Goal: Navigation & Orientation: Find specific page/section

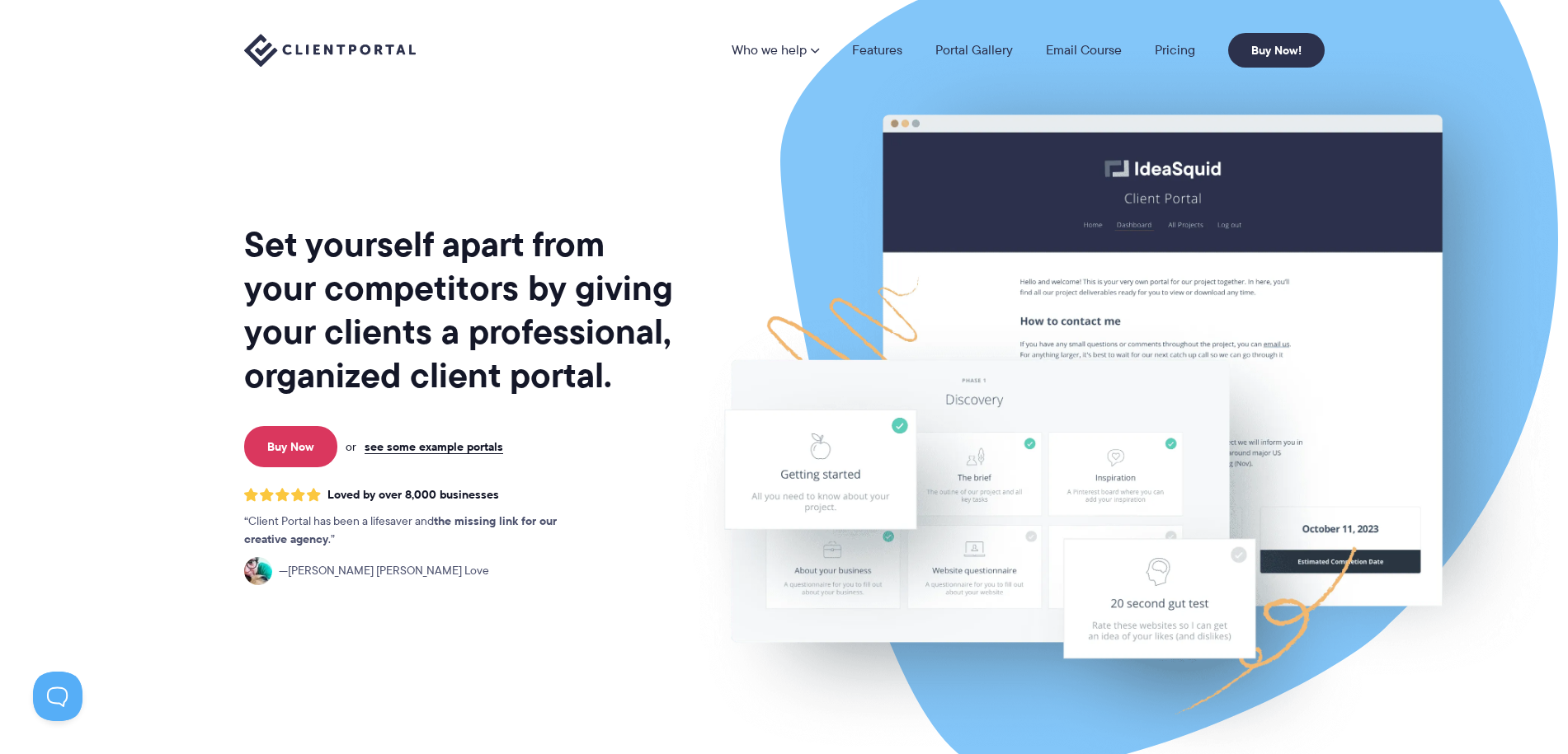
click at [1175, 59] on nav "Who we help Who we help View pricing Agencies See how Client Portal can help gi…" at bounding box center [1028, 50] width 593 height 35
click at [1175, 56] on link "Pricing" at bounding box center [1174, 50] width 40 height 13
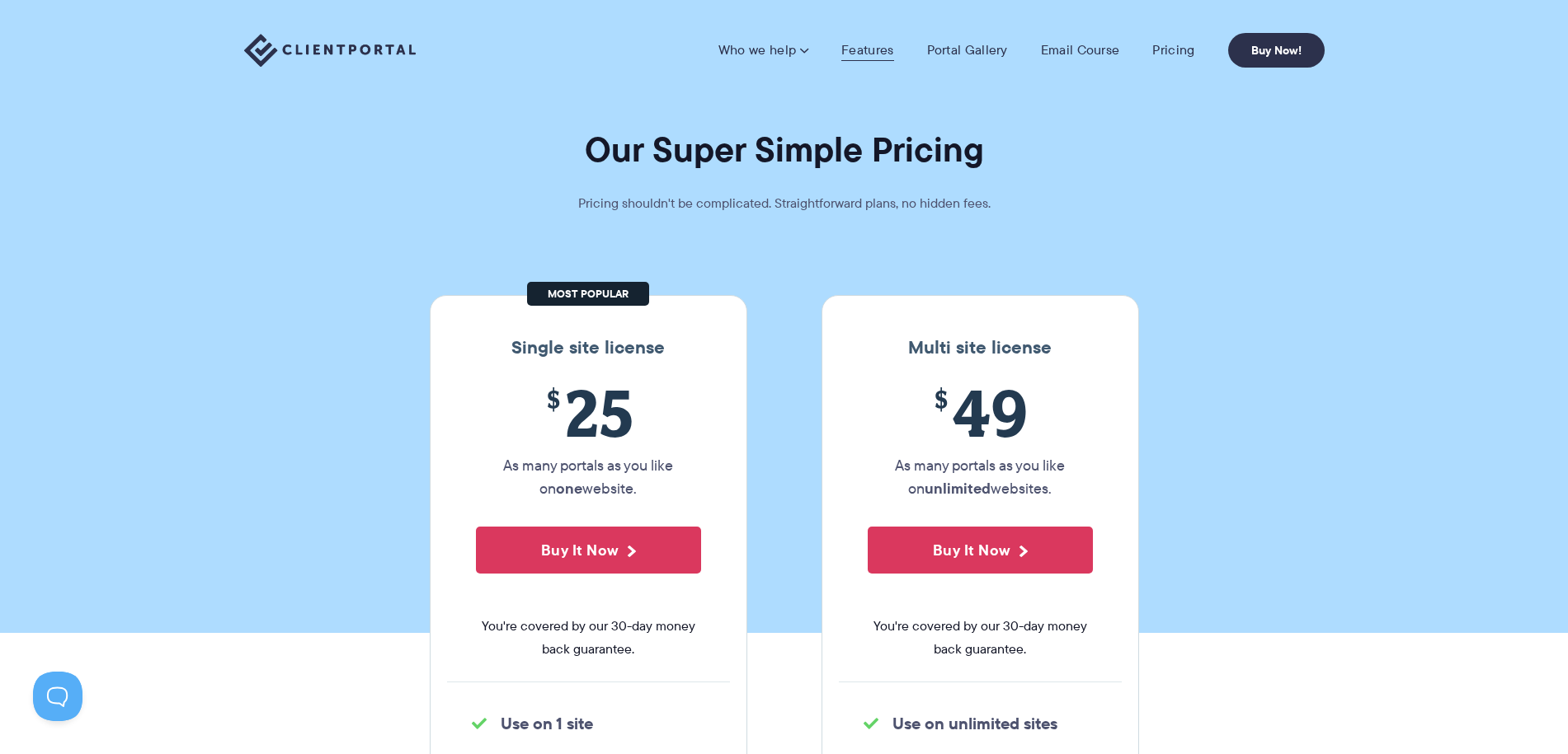
click at [886, 50] on link "Features" at bounding box center [866, 51] width 52 height 17
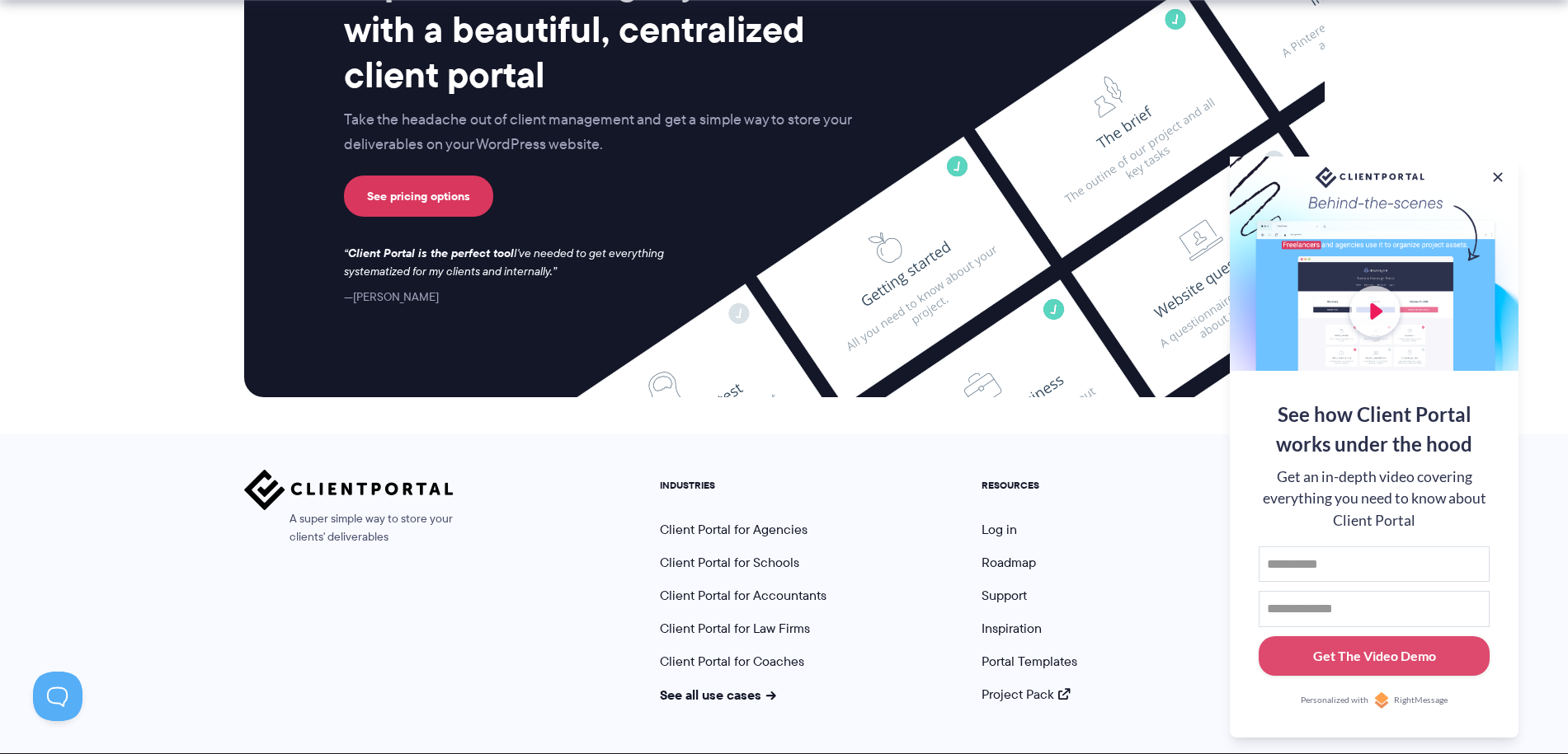
scroll to position [4345, 0]
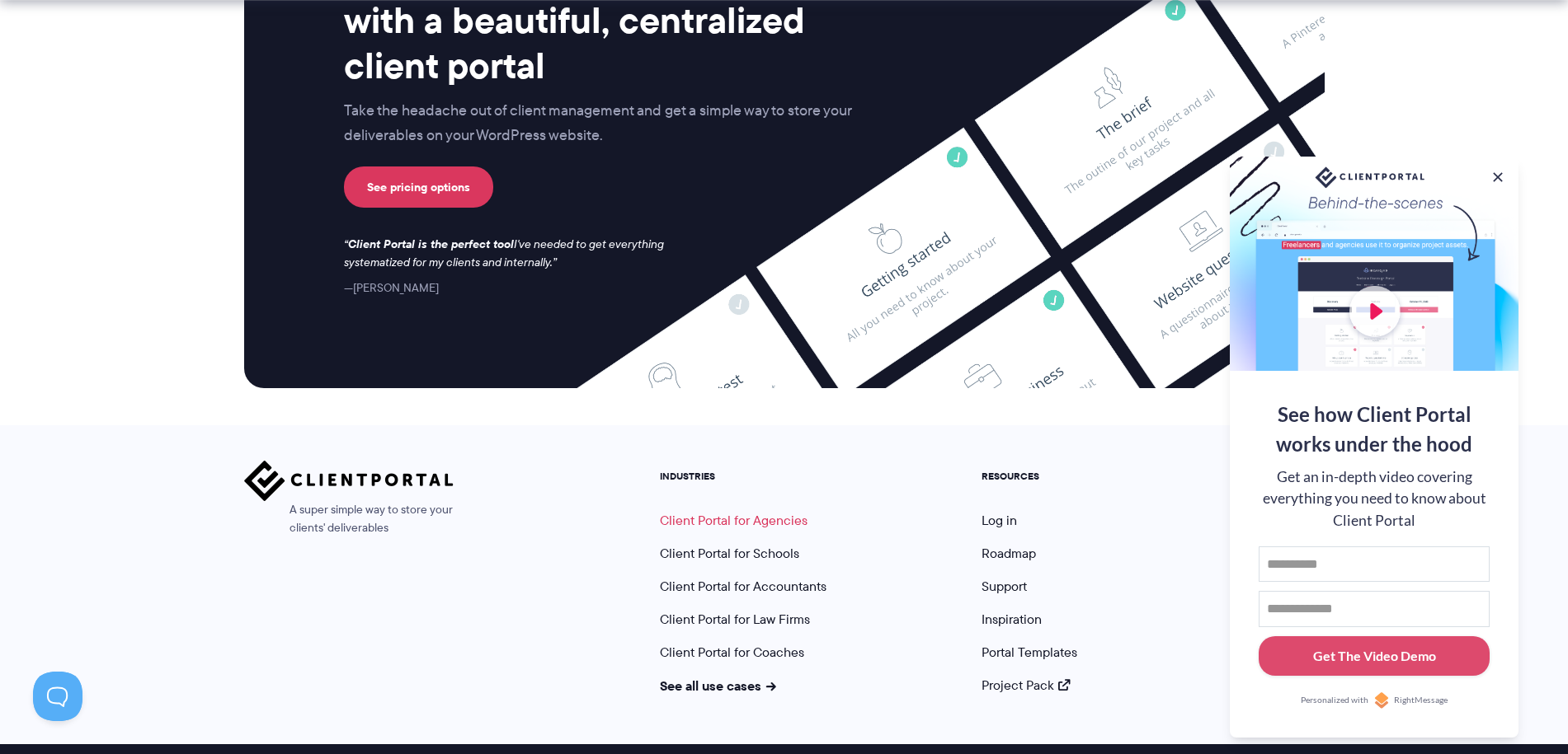
click at [754, 511] on link "Client Portal for Agencies" at bounding box center [734, 521] width 148 height 19
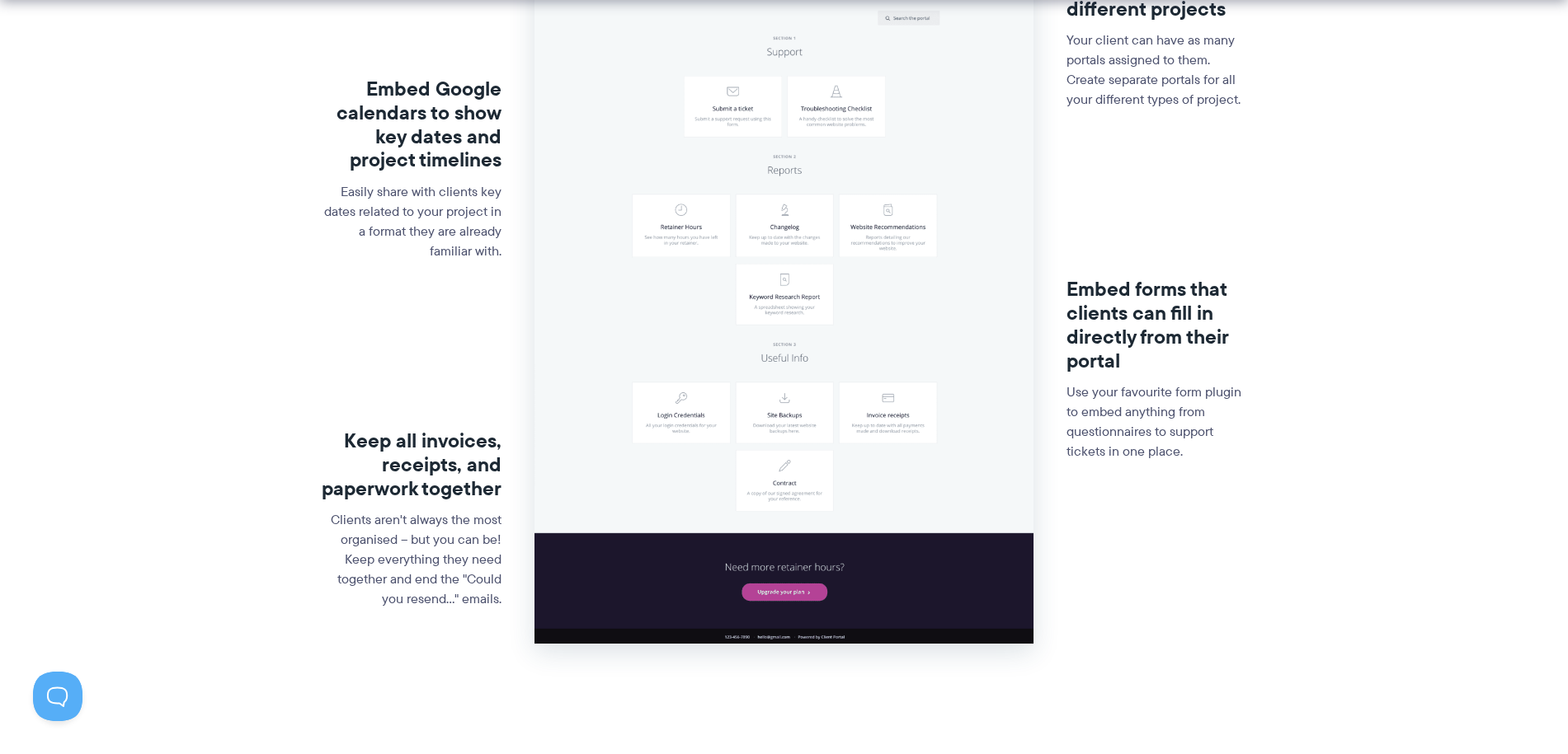
scroll to position [801, 0]
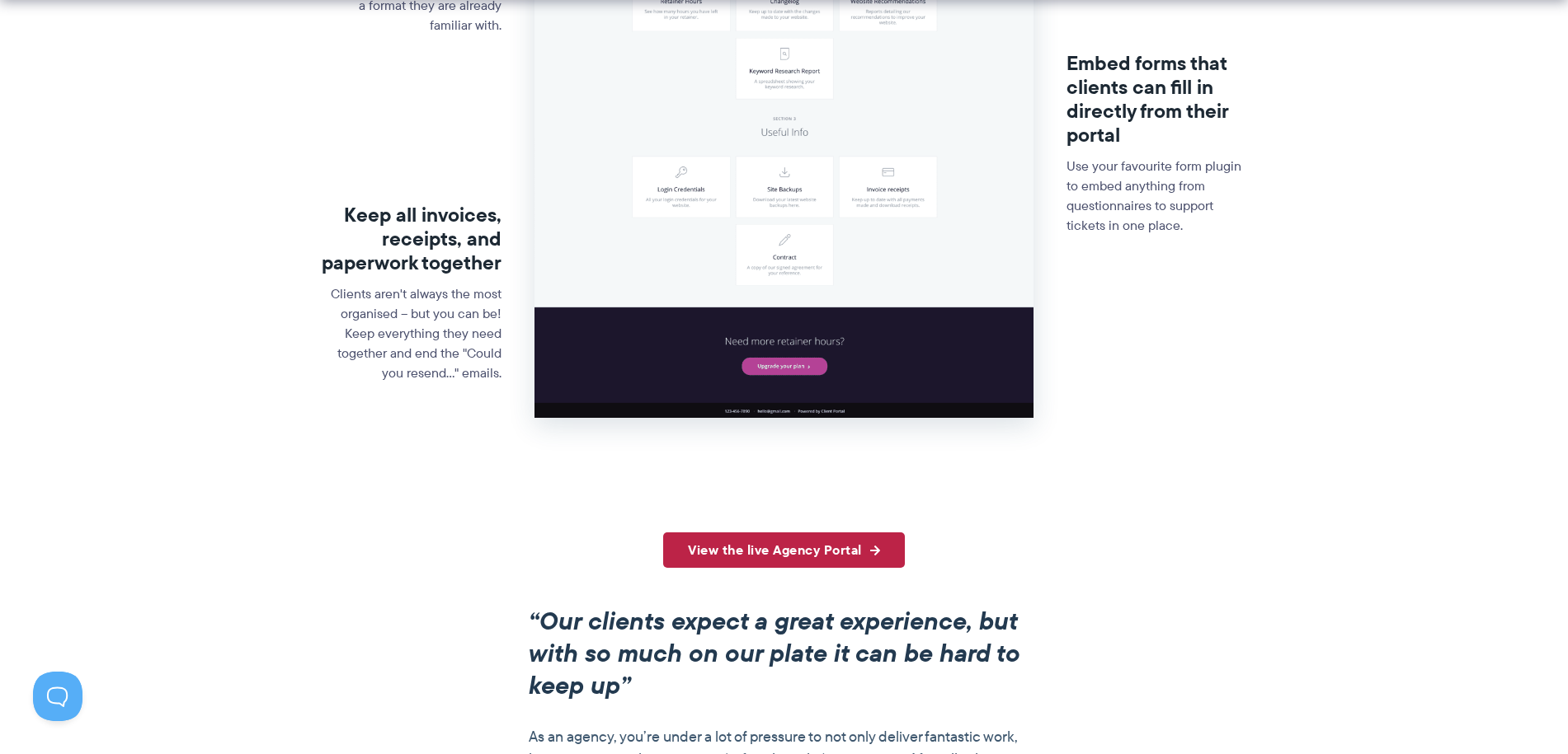
click at [808, 548] on link "View the live Agency Portal" at bounding box center [784, 551] width 242 height 36
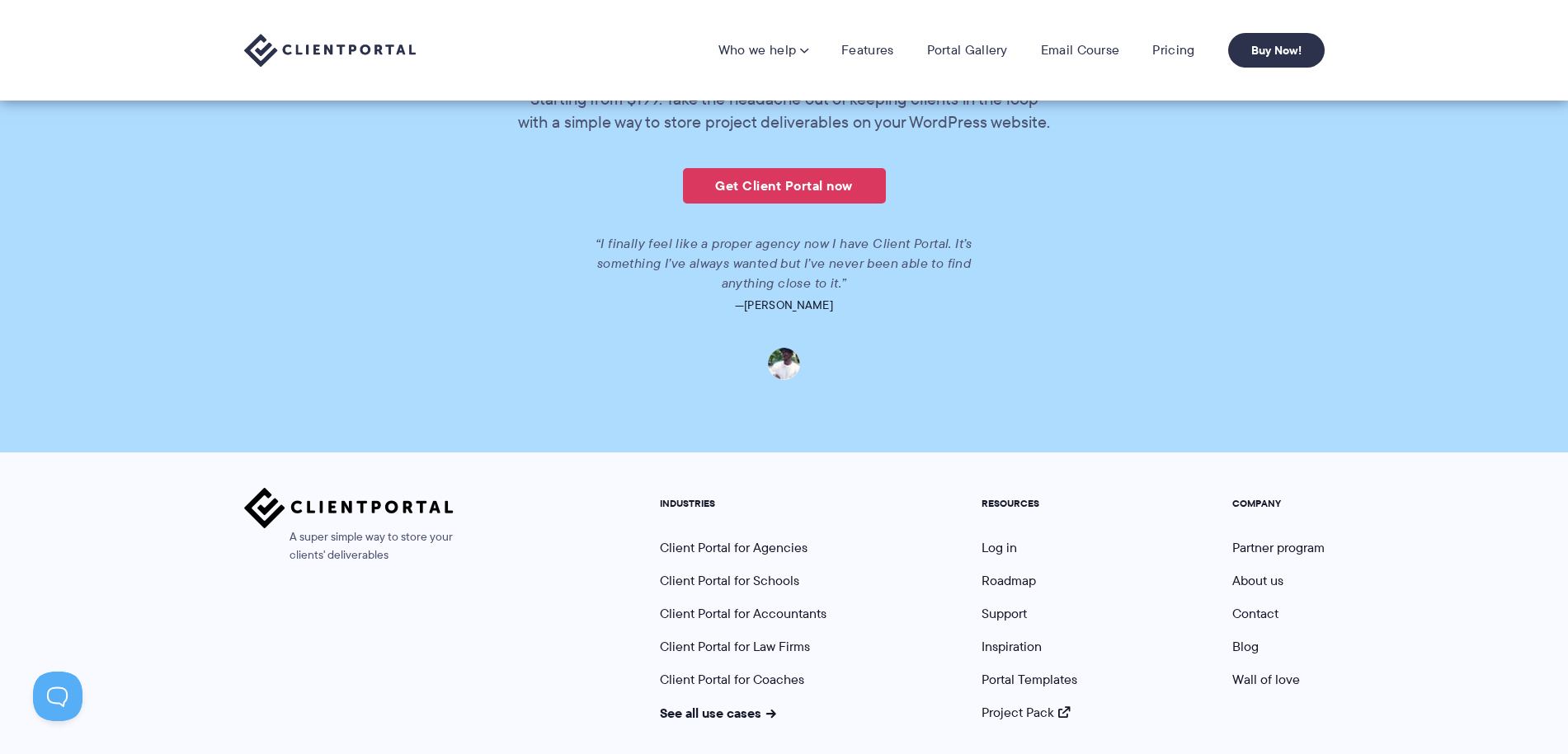
scroll to position [3732, 0]
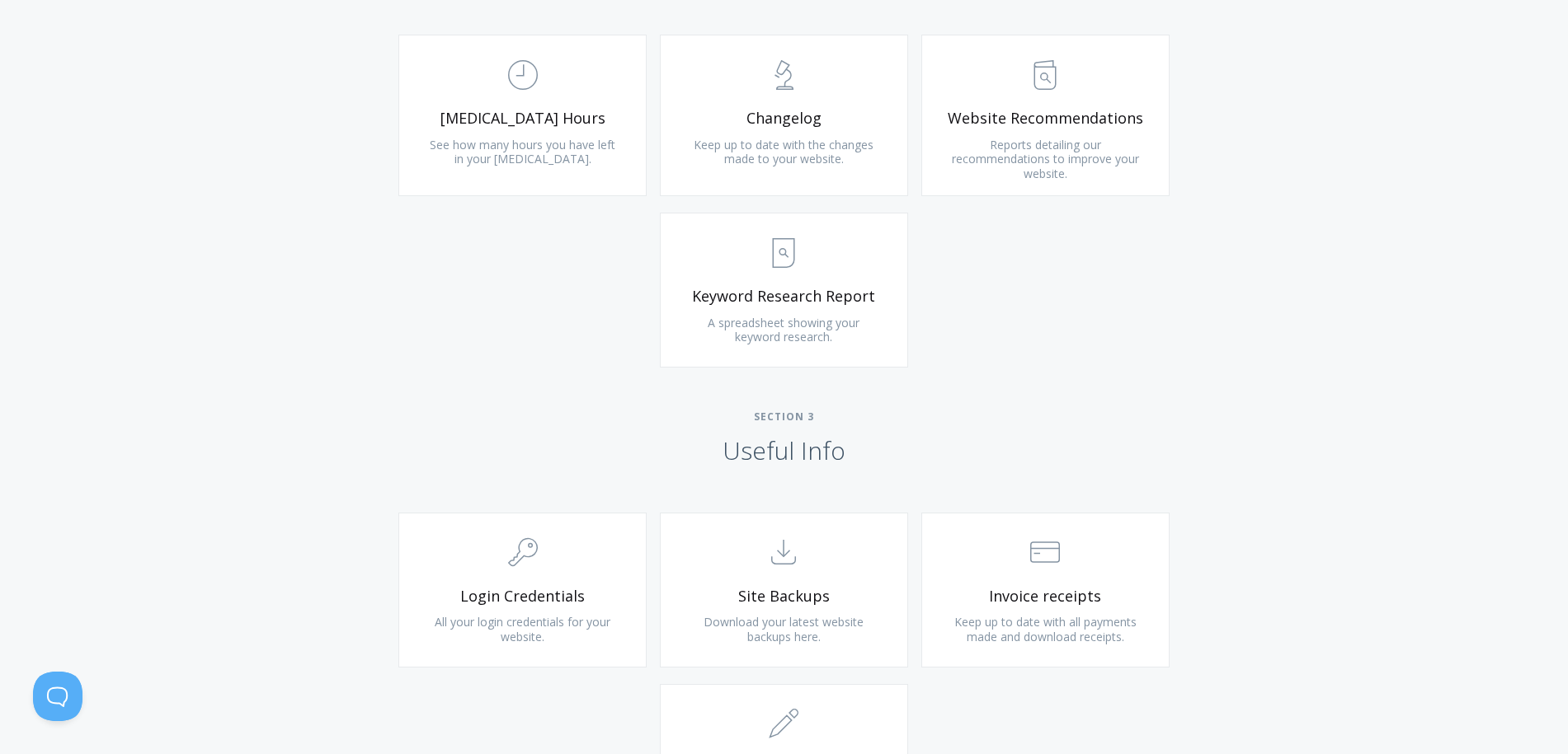
scroll to position [1176, 0]
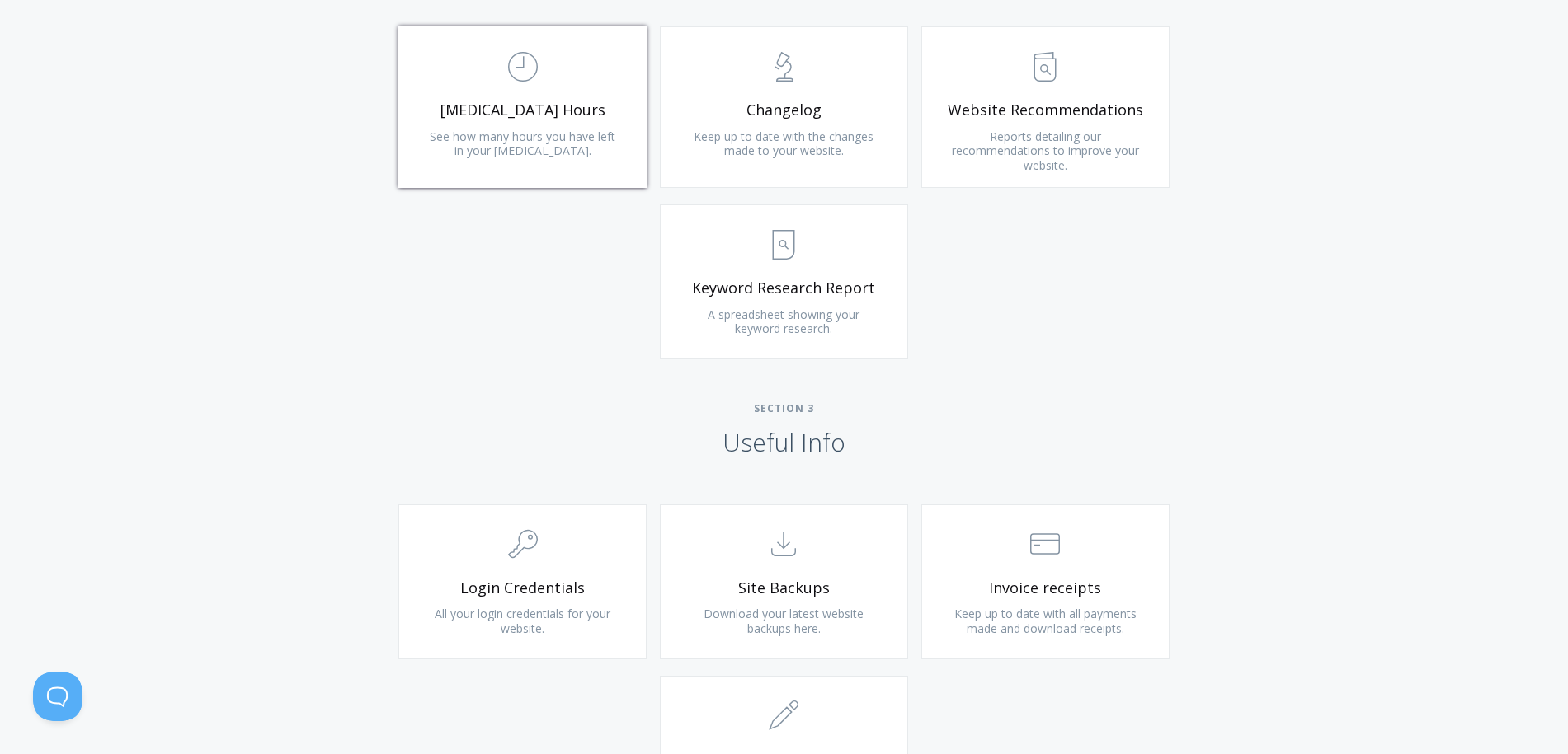
click at [516, 150] on span "See how many hours you have left in your [MEDICAL_DATA]." at bounding box center [522, 144] width 186 height 30
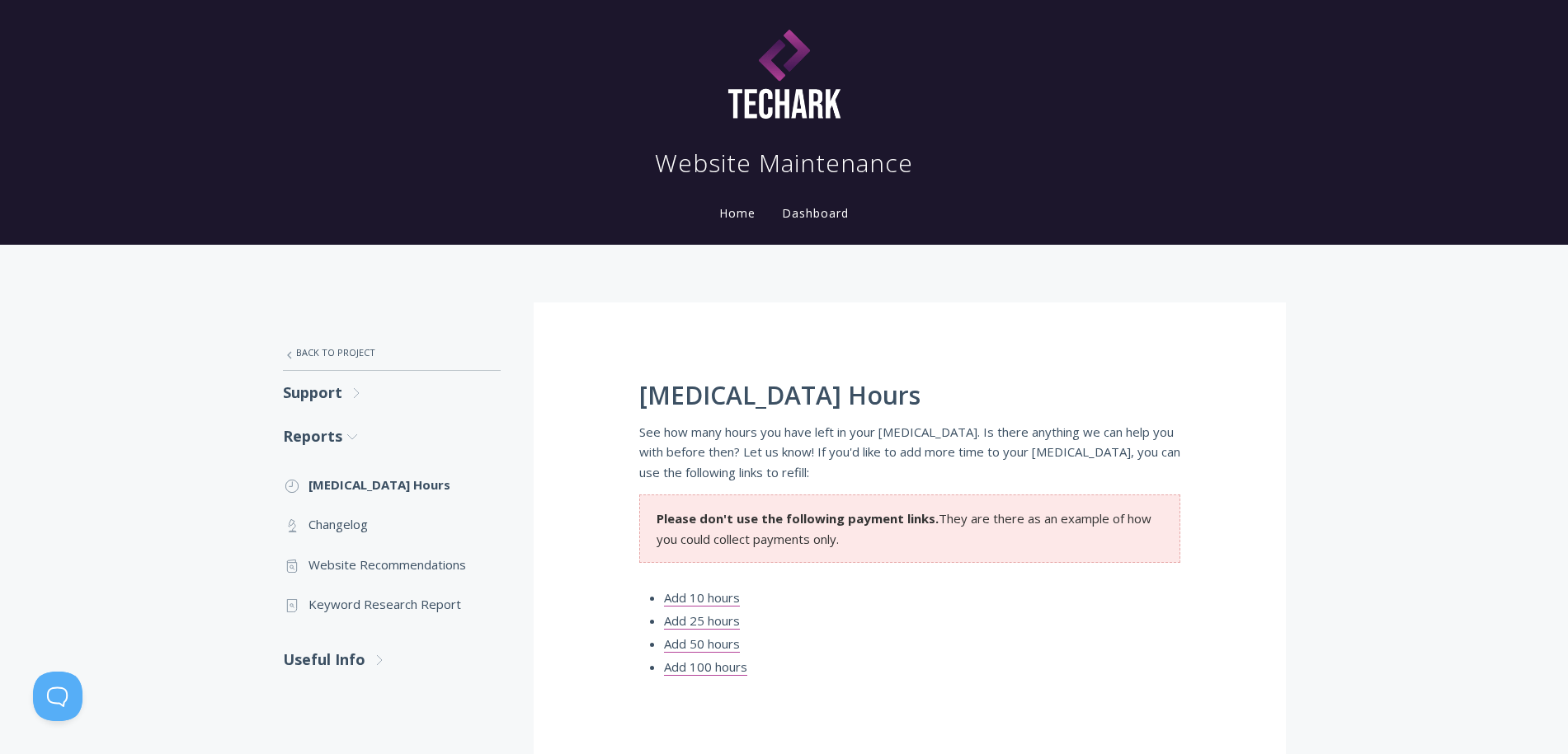
click at [736, 216] on link "Home" at bounding box center [737, 213] width 43 height 16
click at [820, 217] on link "Dashboard" at bounding box center [816, 213] width 73 height 16
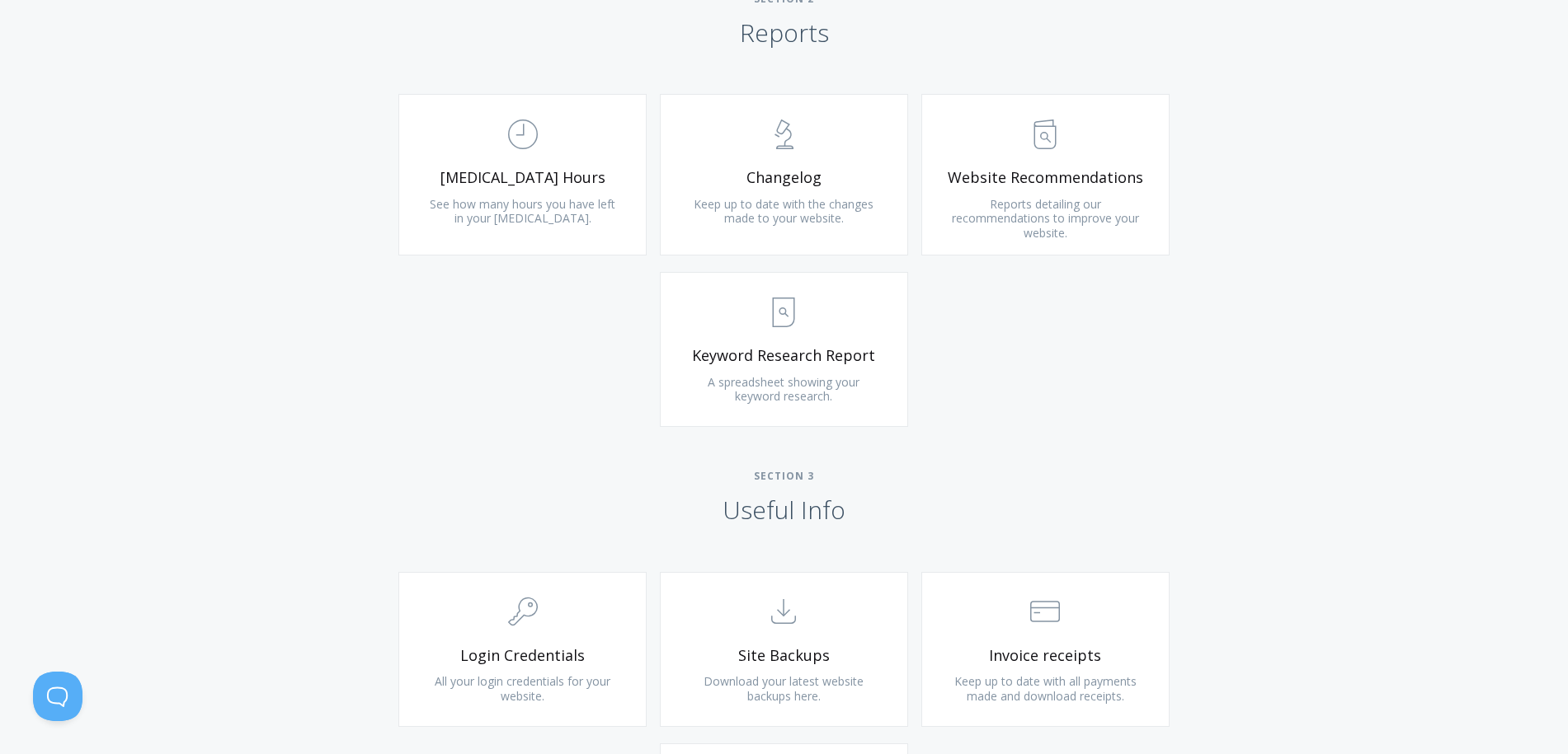
scroll to position [1141, 0]
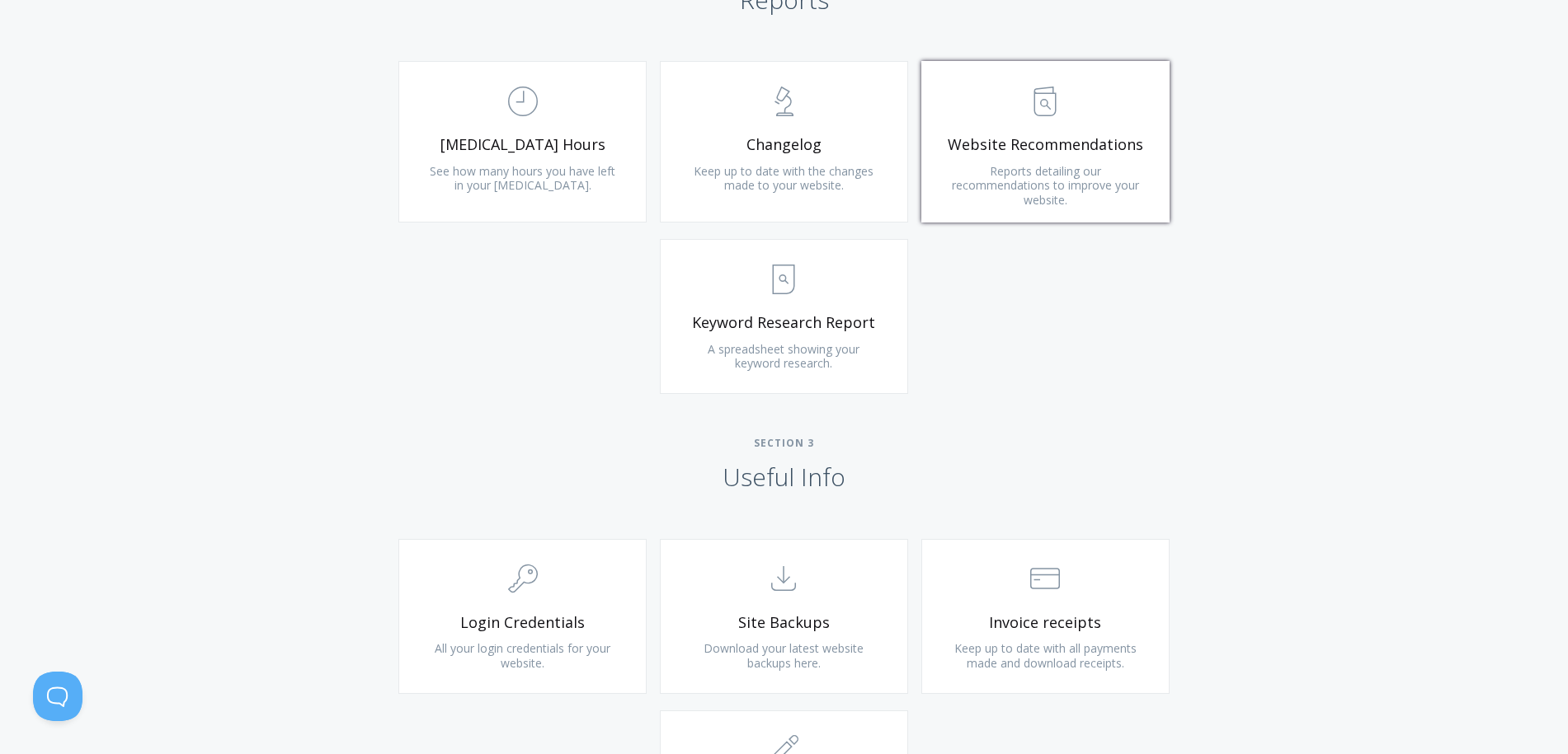
click at [1069, 107] on span ".st0{fill:none;stroke:#000000;stroke-width:2;stroke-miterlimit:10;} Untitled-13" at bounding box center [1045, 101] width 197 height 50
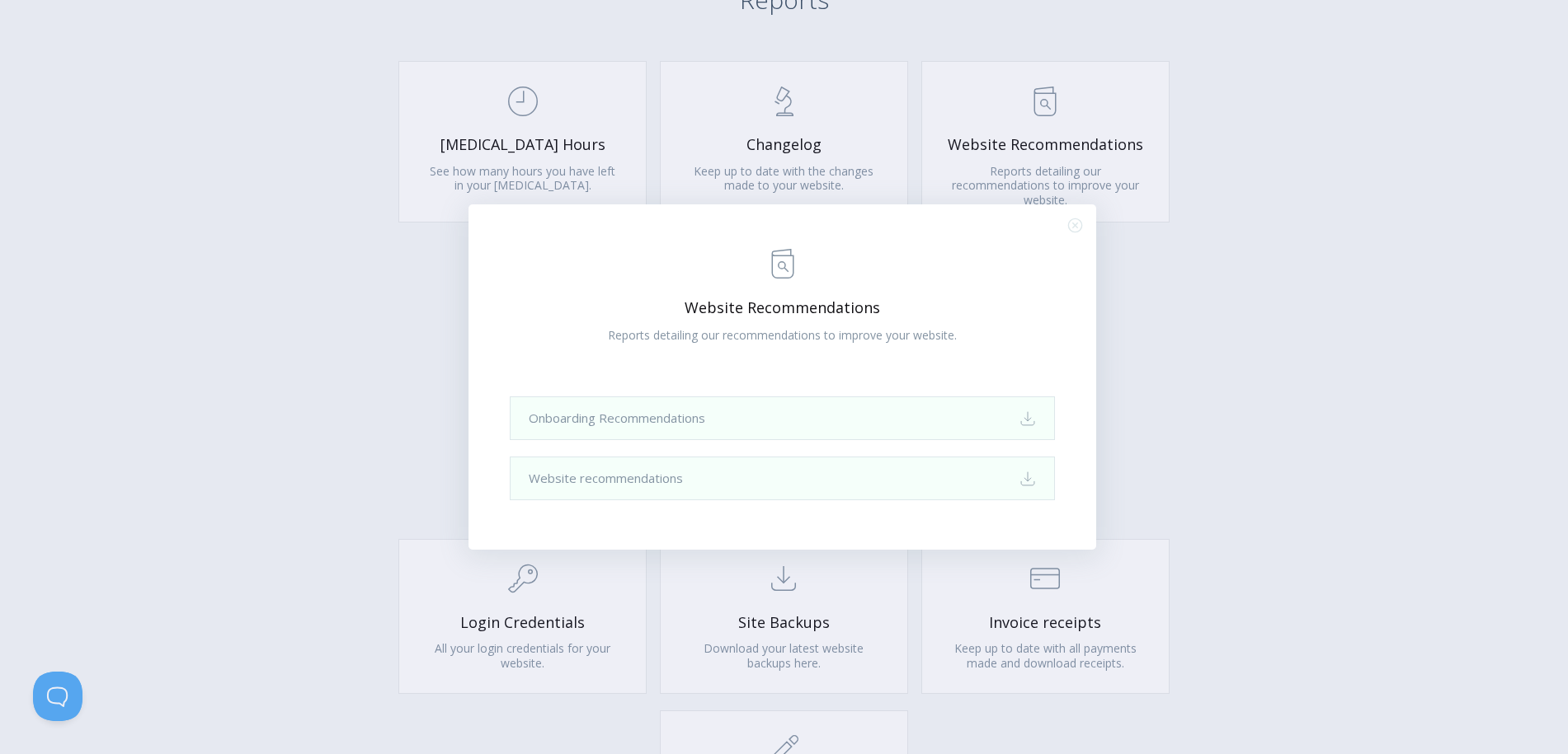
click at [1230, 369] on div ".st0{fill:none;stroke:#000000;stroke-width:2;stroke-miterlimit:10;} Untitled-13…" at bounding box center [784, 377] width 1568 height 754
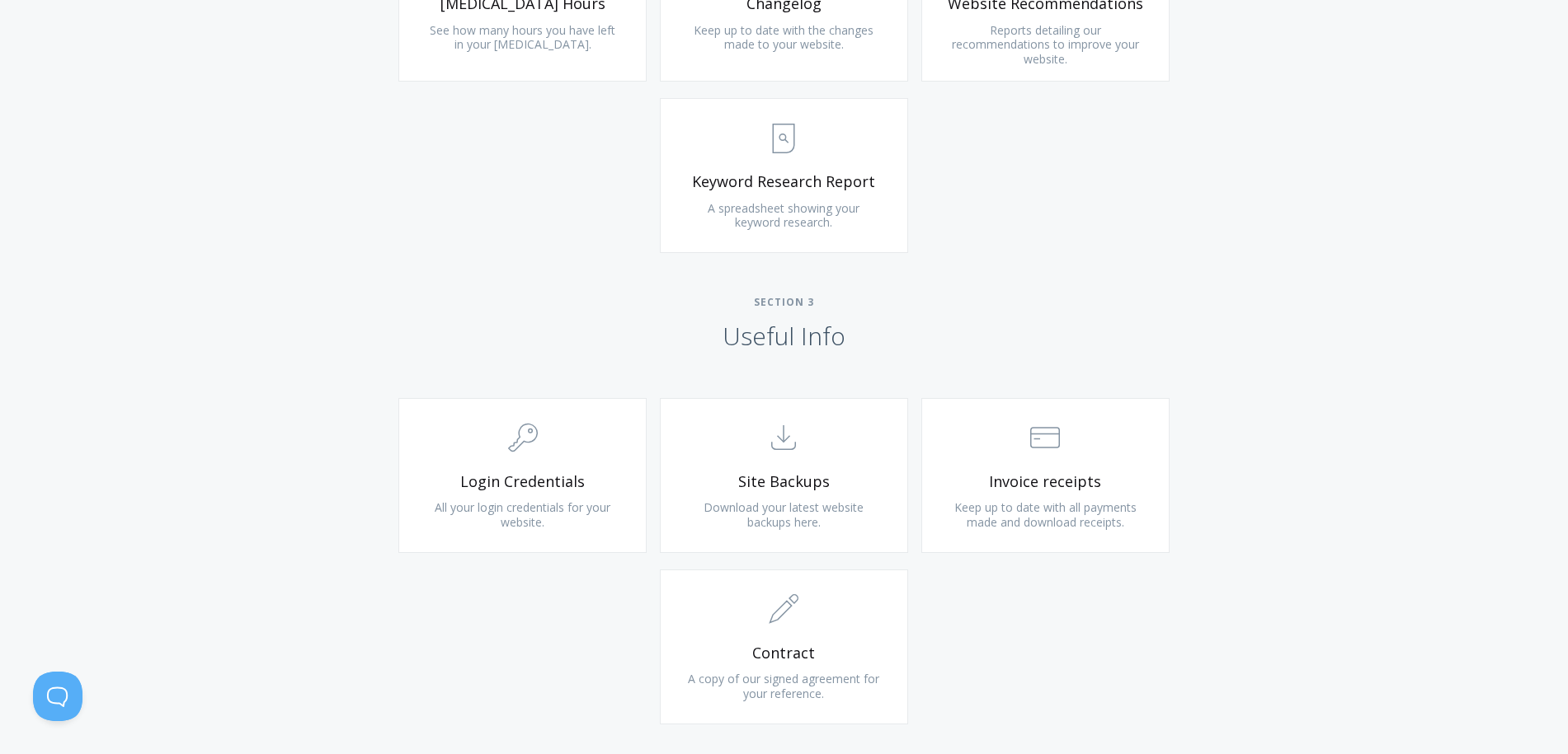
scroll to position [1311, 0]
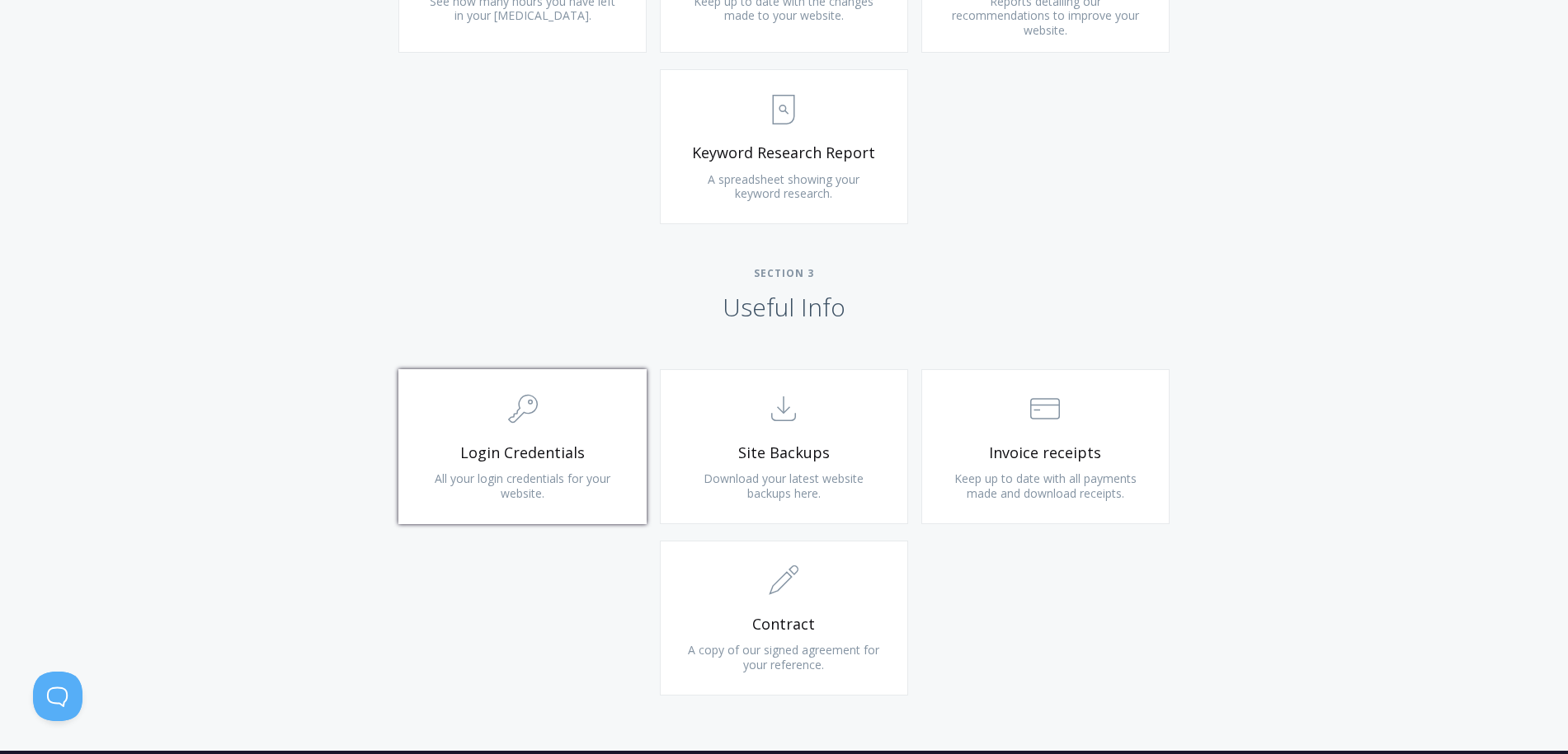
click at [509, 382] on link ".cls-1{fill:none;stroke:#000;stroke-miterlimit:10;stroke-width:2px;} 1. General…" at bounding box center [523, 446] width 249 height 155
click at [1080, 510] on link ".st0{fill:none;stroke:#000000;stroke-width:2;stroke-miterlimit:10;} Financial I…" at bounding box center [1045, 446] width 249 height 155
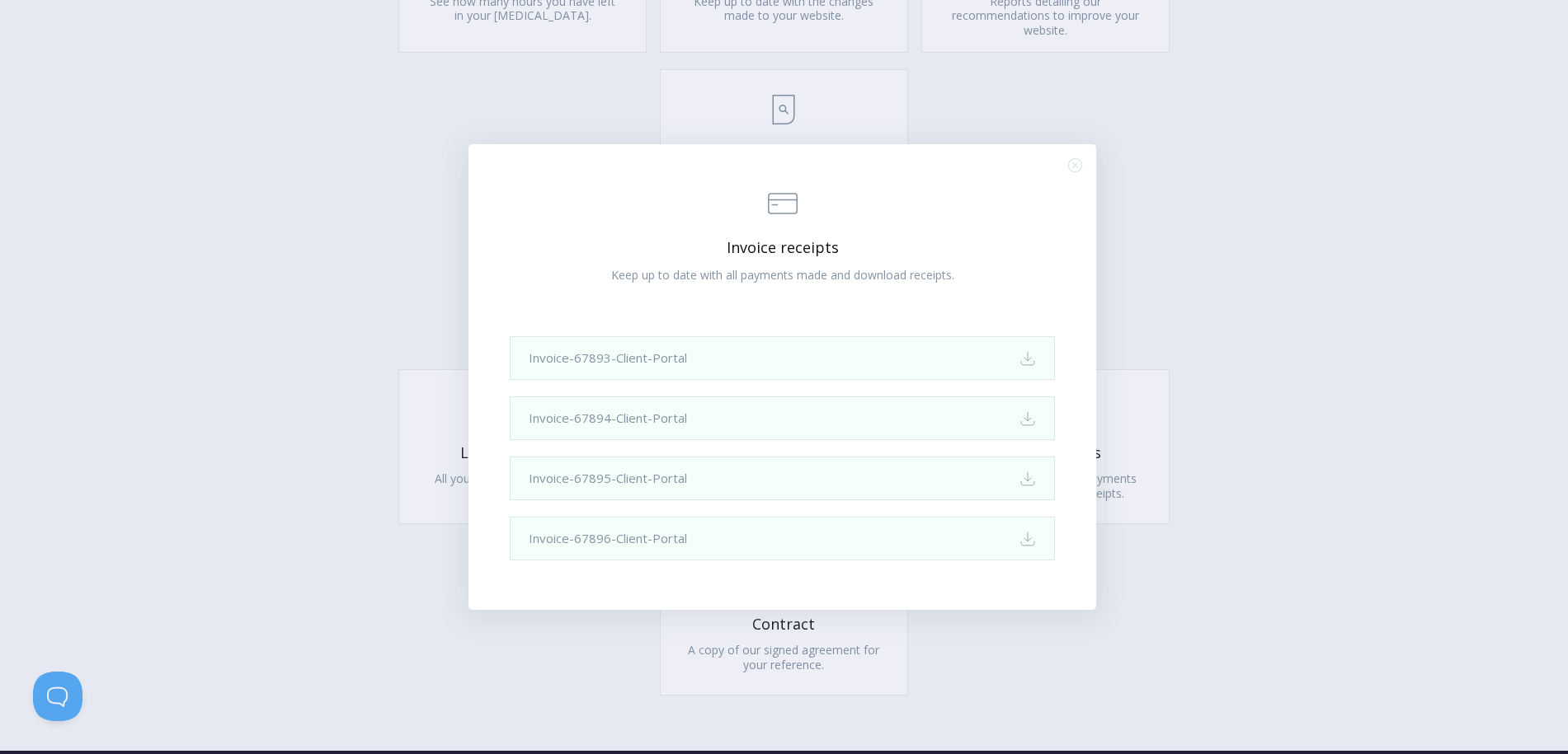
click at [1277, 271] on div ".st0{fill:none;stroke:#000000;stroke-width:2;stroke-miterlimit:10;} Financial I…" at bounding box center [784, 377] width 1568 height 754
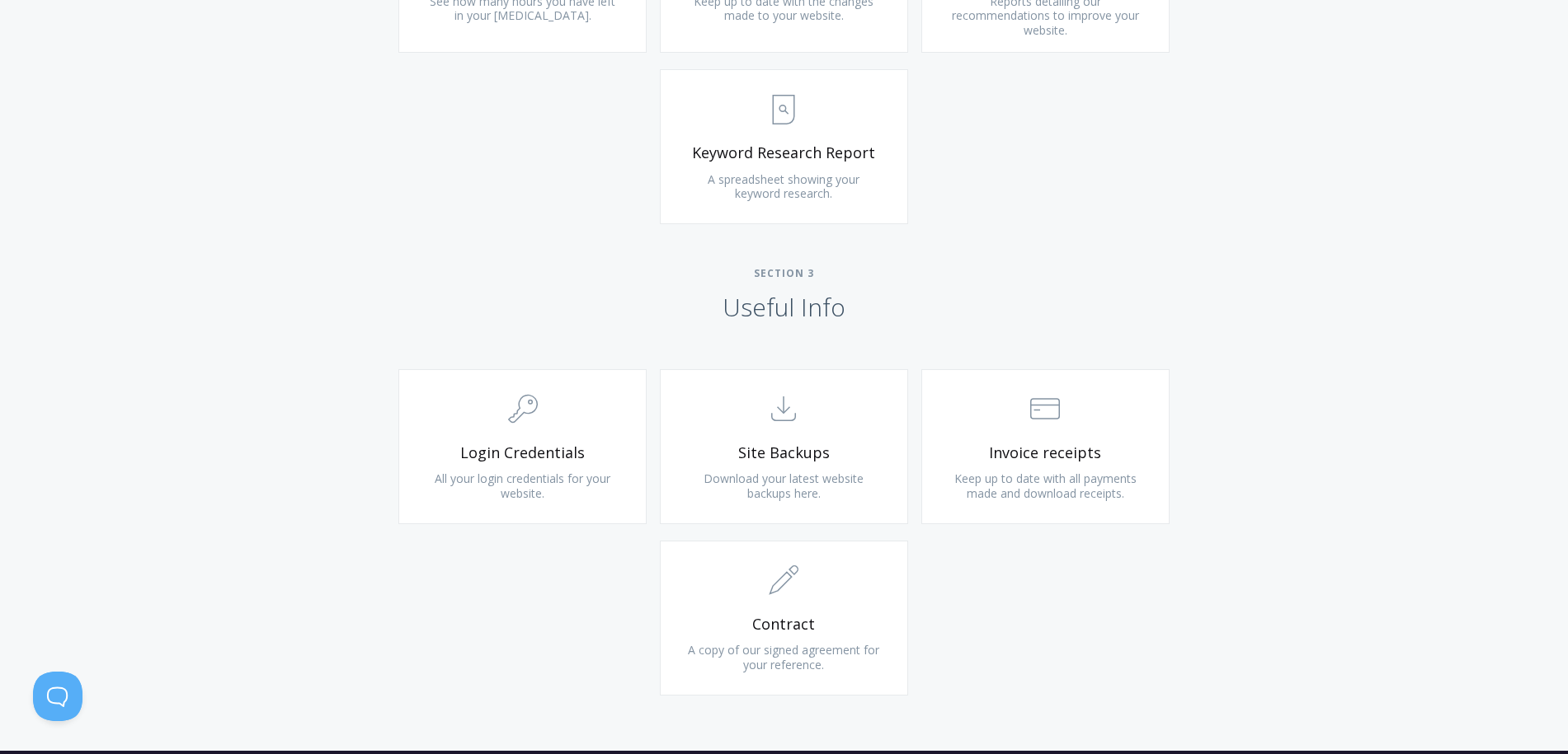
click at [1226, 198] on div "Type more than three characters to get results. See search results below. No se…" at bounding box center [784, 59] width 1568 height 1382
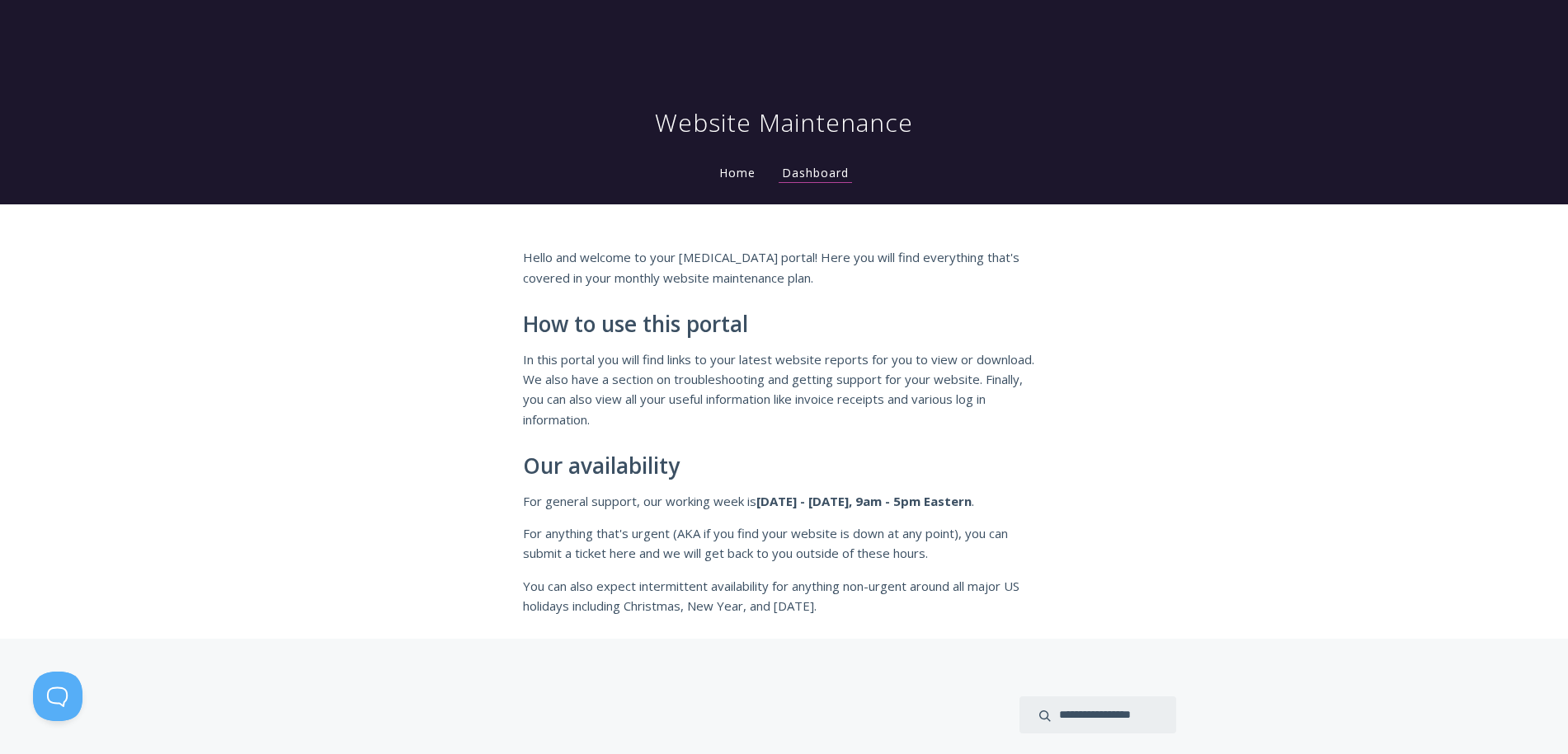
scroll to position [0, 0]
